Goal: Connect with others: Connect with others

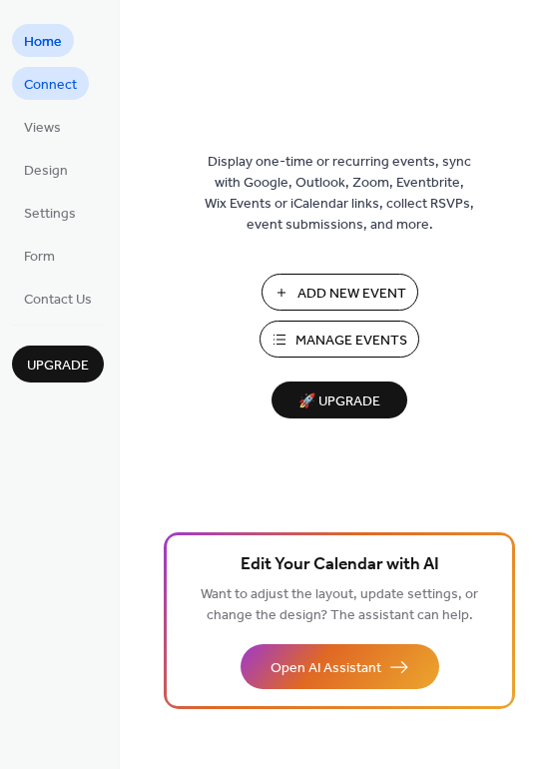
click at [42, 80] on span "Connect" at bounding box center [50, 85] width 53 height 21
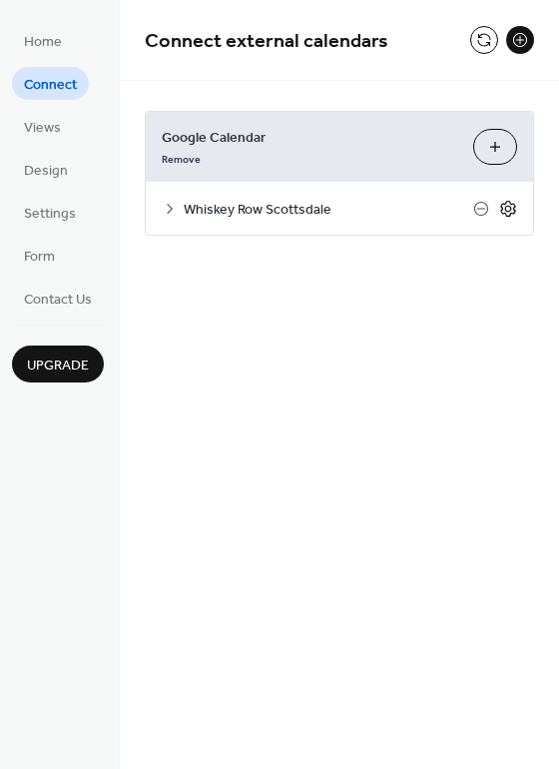
click at [508, 210] on icon at bounding box center [508, 209] width 18 height 18
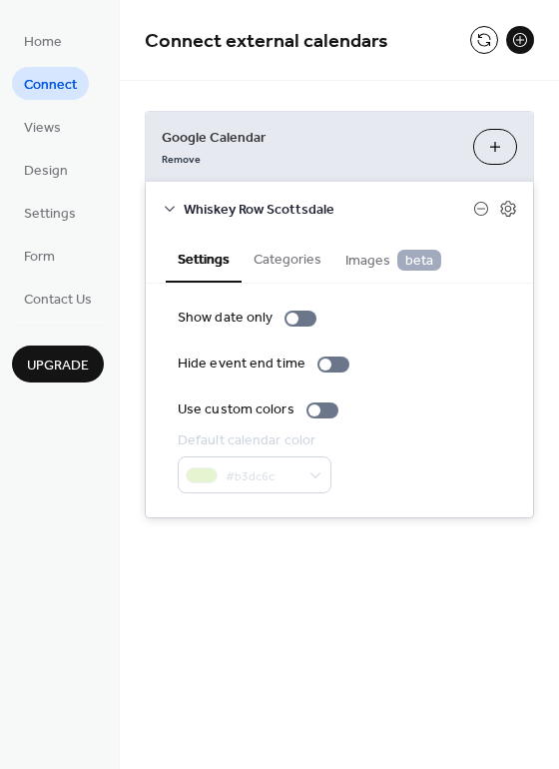
click at [75, 87] on span "Connect" at bounding box center [50, 85] width 53 height 21
click at [195, 161] on link "Remove" at bounding box center [181, 157] width 39 height 21
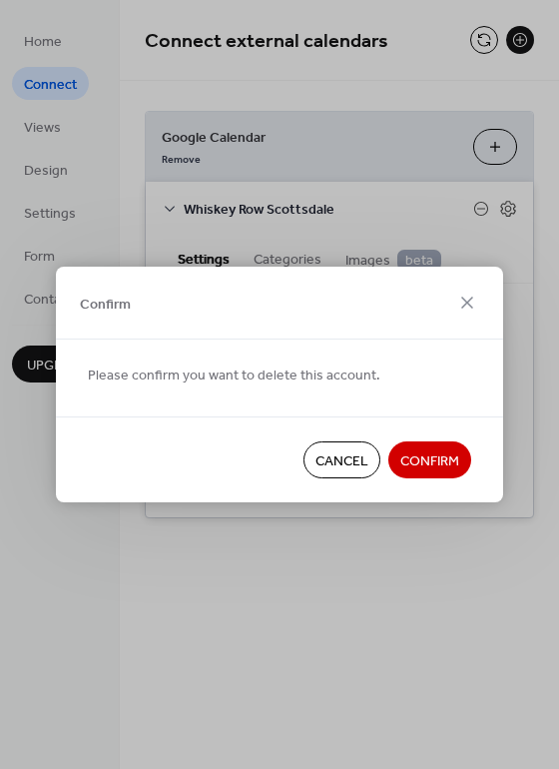
click at [469, 457] on button "Confirm" at bounding box center [429, 459] width 83 height 37
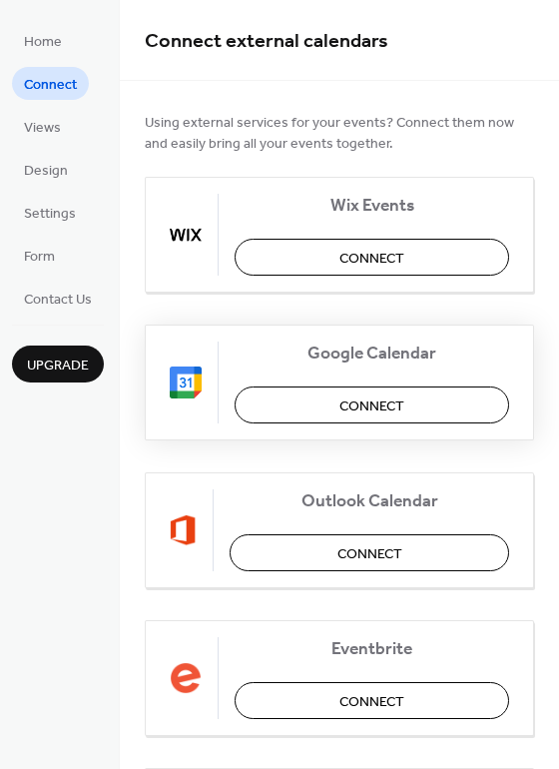
click at [394, 407] on span "Connect" at bounding box center [371, 406] width 65 height 21
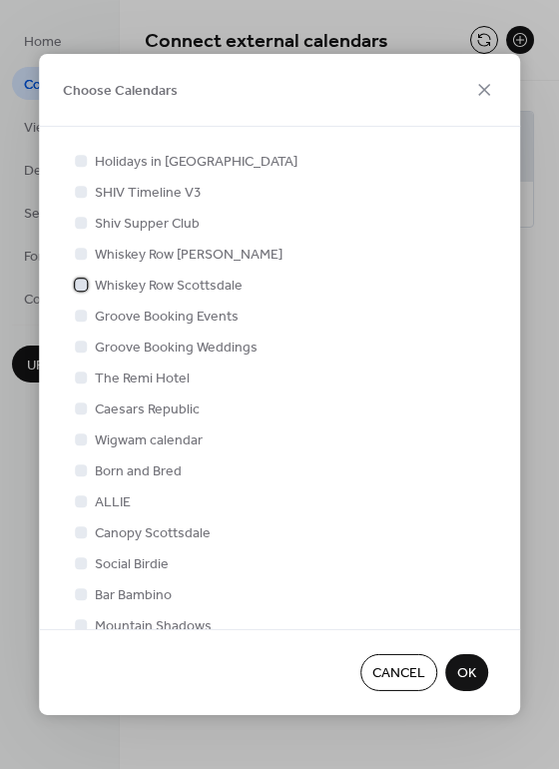
click at [80, 280] on div at bounding box center [81, 285] width 12 height 12
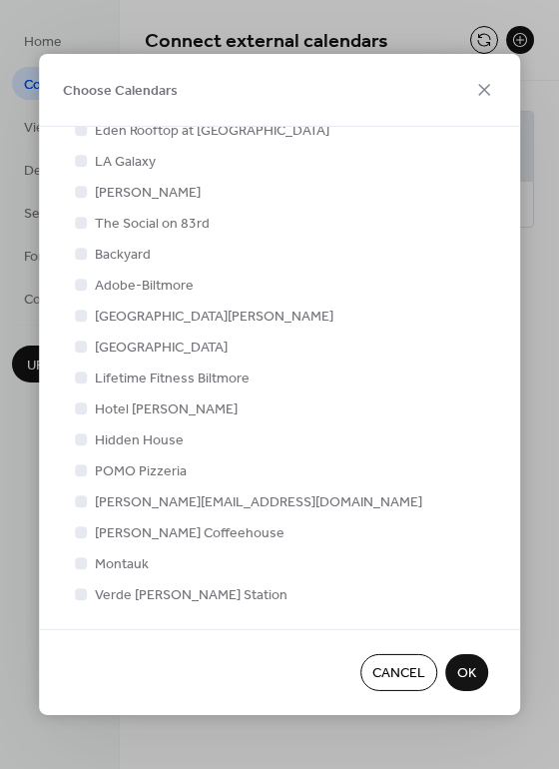
click at [478, 669] on button "OK" at bounding box center [466, 672] width 43 height 37
